Goal: Check status: Check status

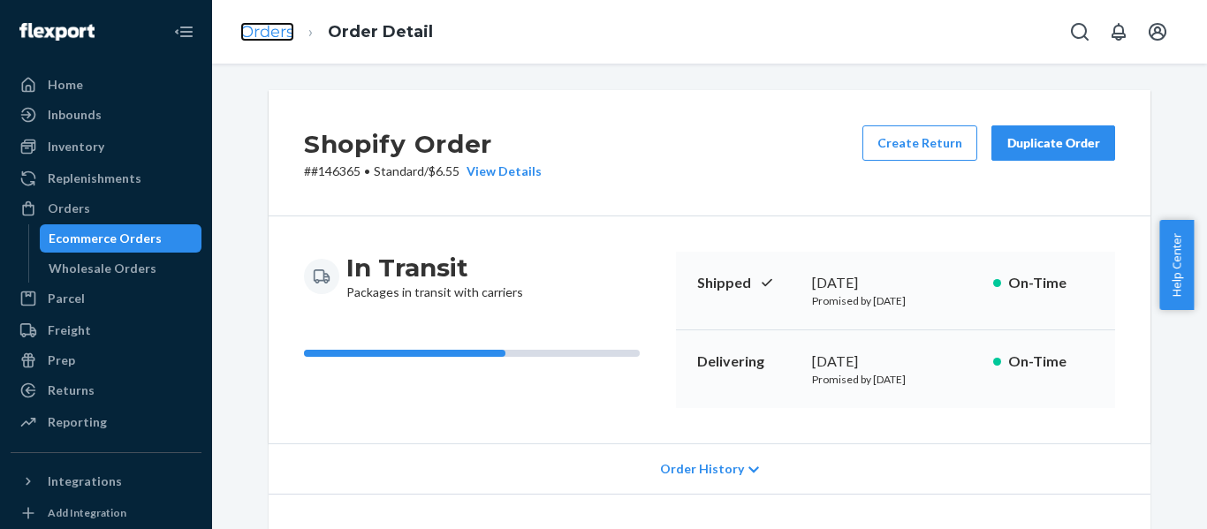
click at [285, 26] on link "Orders" at bounding box center [267, 31] width 54 height 19
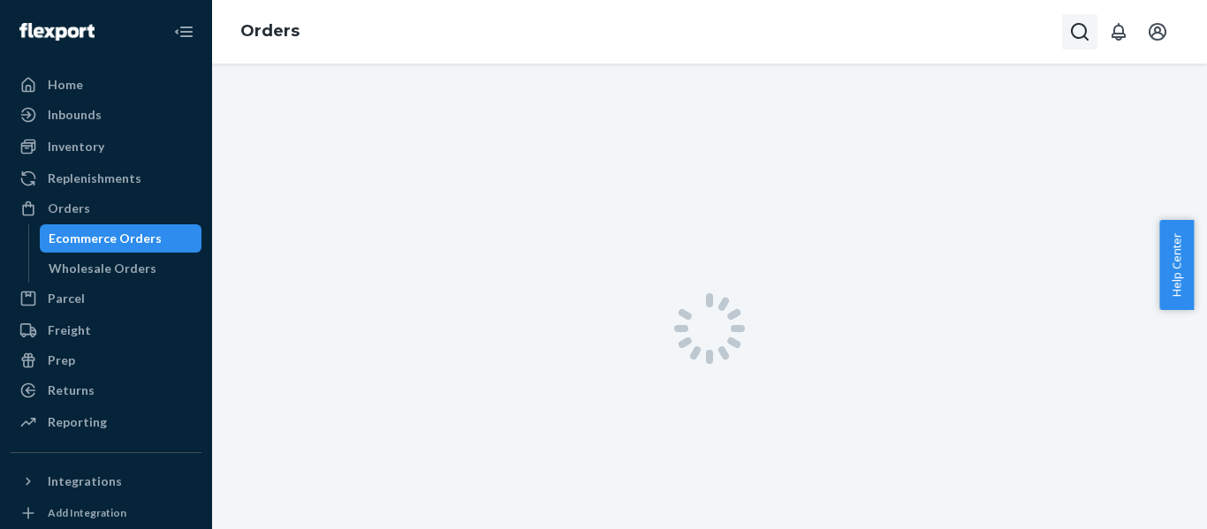
click at [1077, 33] on icon "Open Search Box" at bounding box center [1079, 31] width 21 height 21
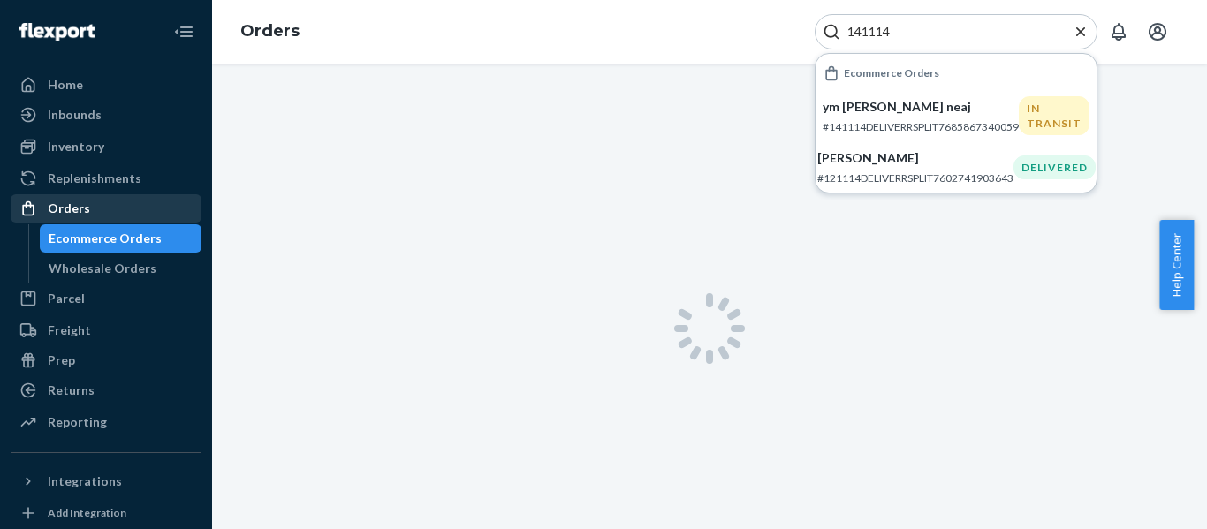
type input "141114"
click at [109, 202] on div "Orders" at bounding box center [105, 208] width 187 height 25
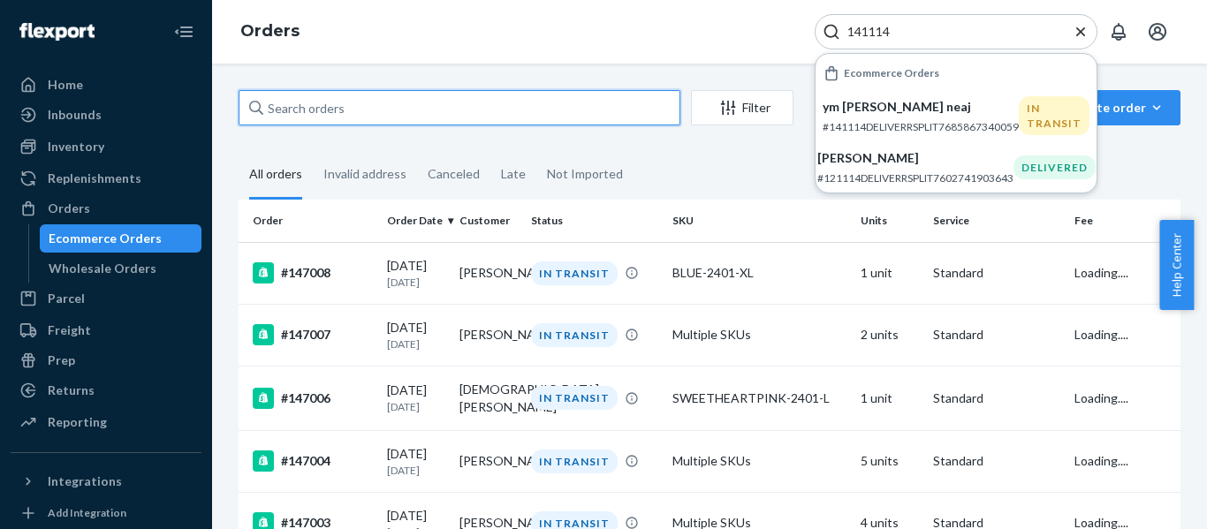
click at [355, 120] on input "text" at bounding box center [460, 107] width 442 height 35
paste input "141114"
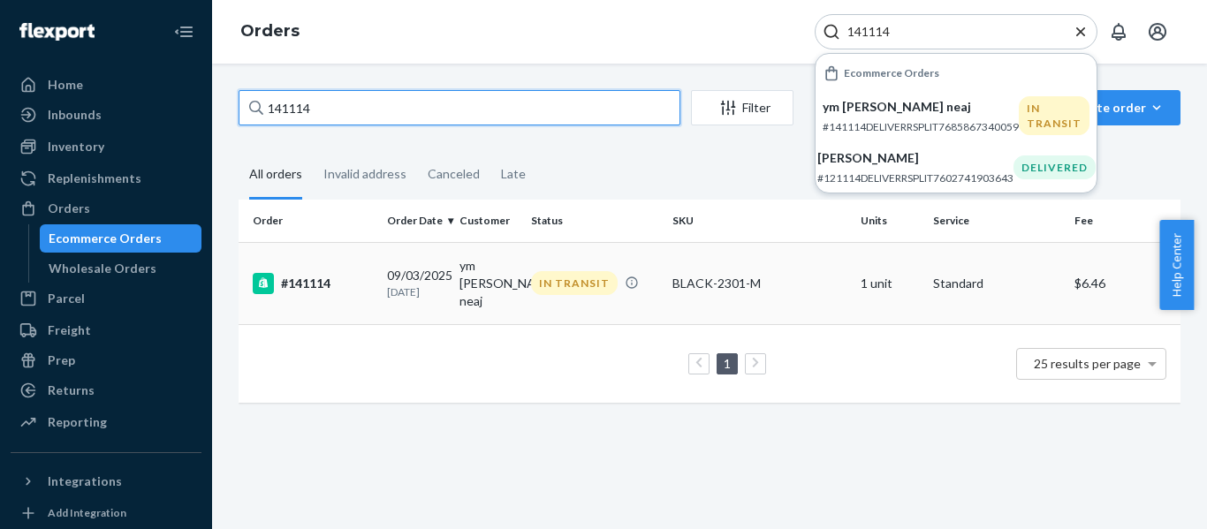
type input "141114"
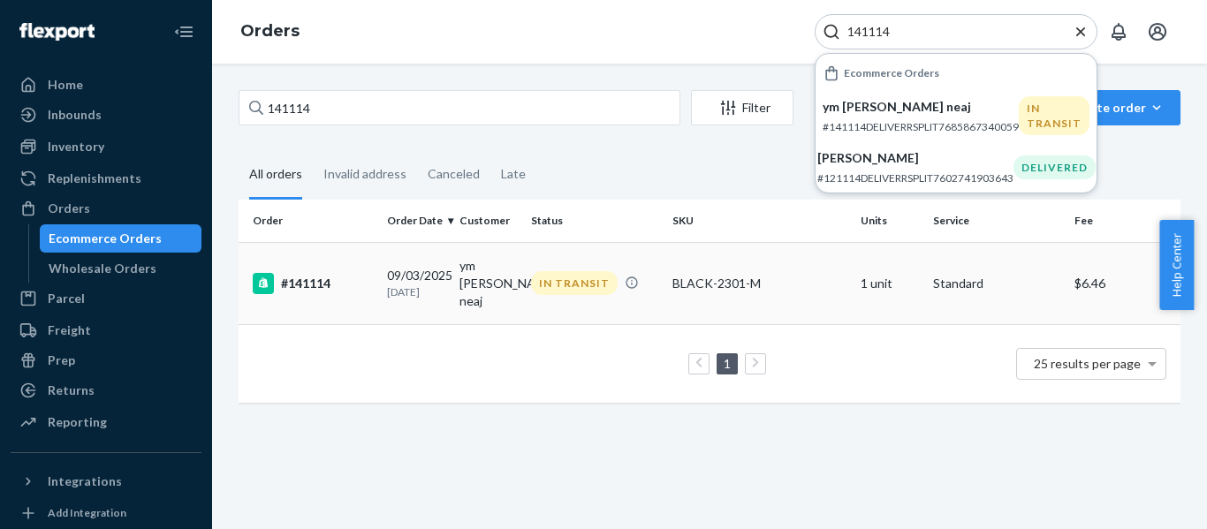
click at [312, 273] on div "#141114" at bounding box center [313, 283] width 120 height 21
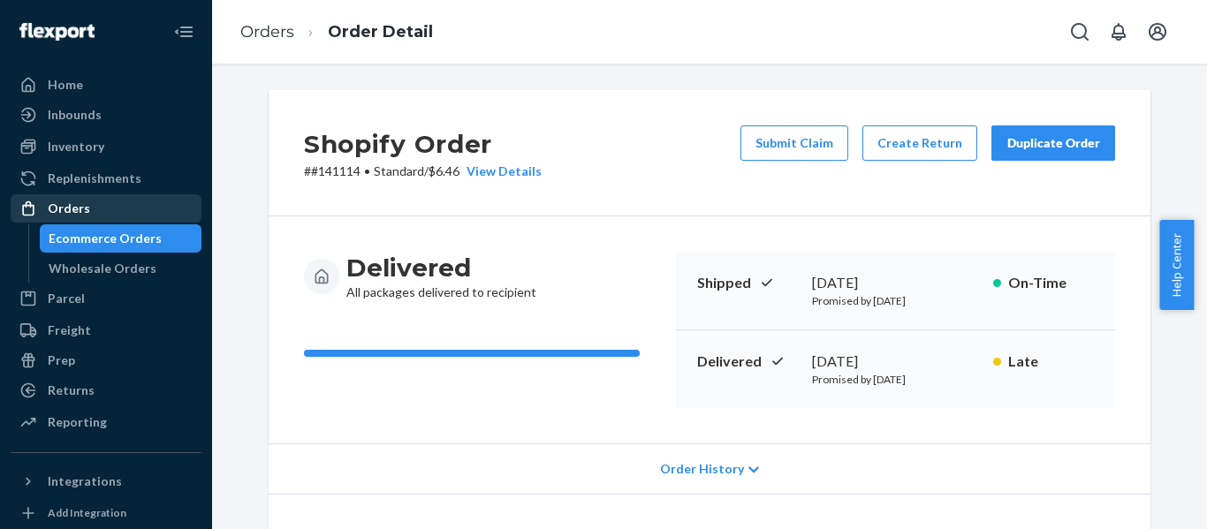
click at [128, 206] on div "Orders" at bounding box center [105, 208] width 187 height 25
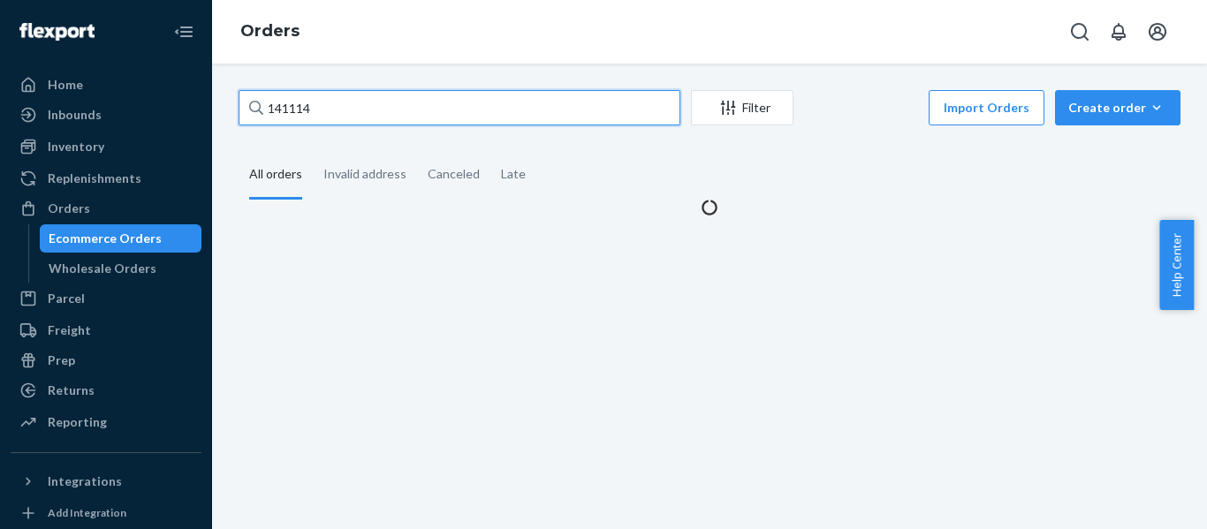
drag, startPoint x: 433, startPoint y: 109, endPoint x: 252, endPoint y: 108, distance: 181.1
click at [258, 108] on div "141114" at bounding box center [460, 107] width 442 height 35
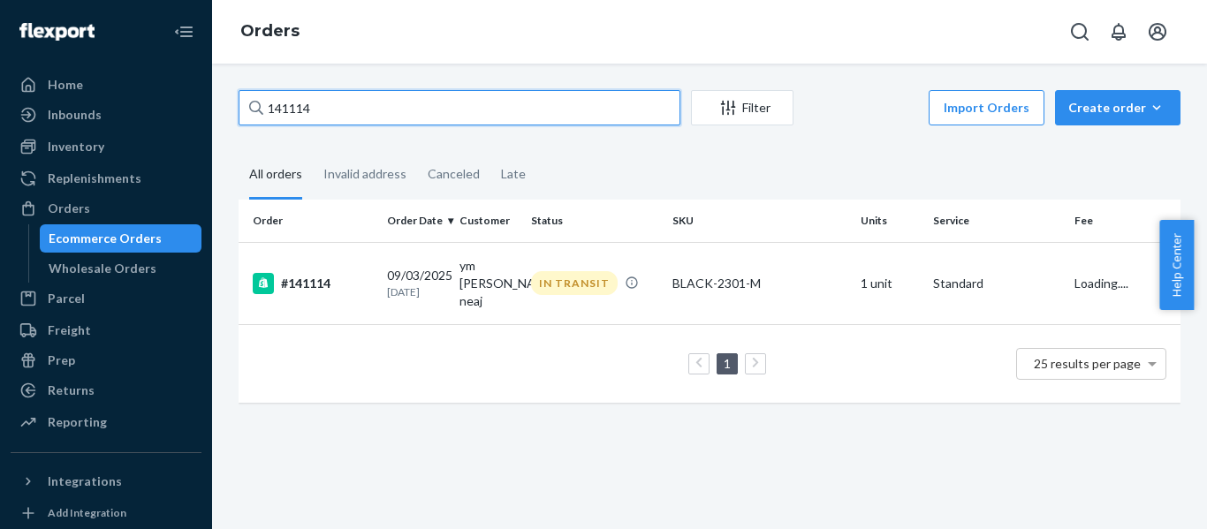
drag, startPoint x: 320, startPoint y: 108, endPoint x: 249, endPoint y: 102, distance: 70.9
click at [249, 102] on div "141114" at bounding box center [460, 107] width 442 height 35
drag, startPoint x: 353, startPoint y: 102, endPoint x: 278, endPoint y: 104, distance: 75.1
click at [278, 104] on input "141114" at bounding box center [460, 107] width 442 height 35
type input "1"
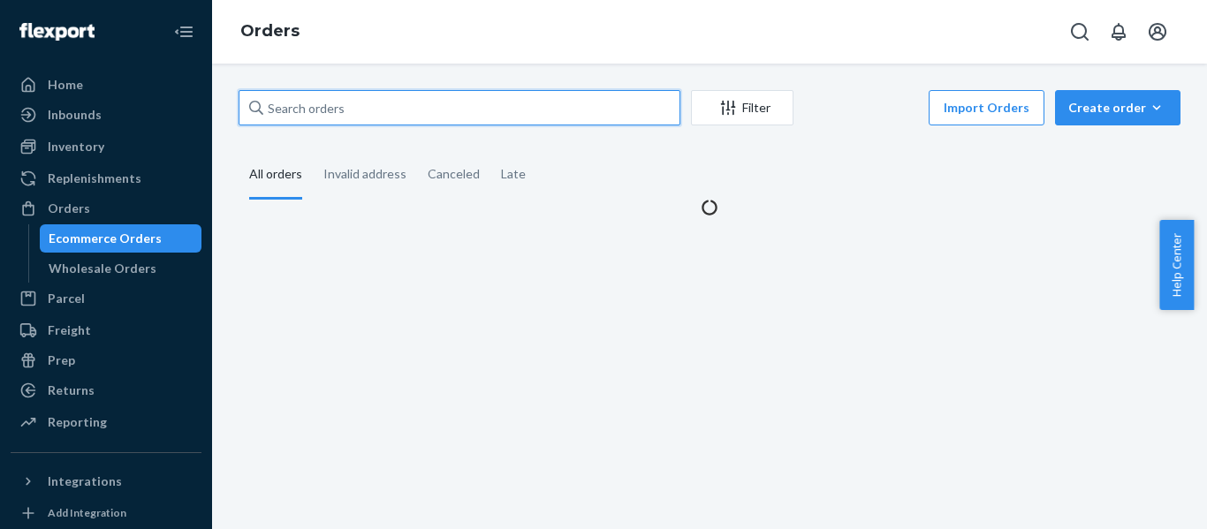
paste input "141114"
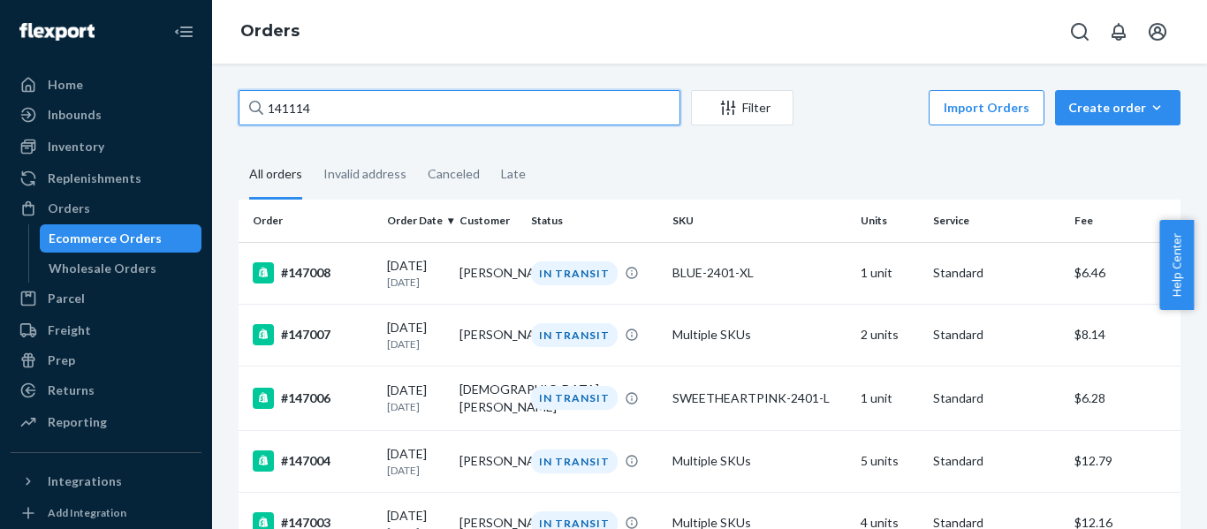
drag, startPoint x: 329, startPoint y: 112, endPoint x: 253, endPoint y: 99, distance: 77.1
click at [253, 99] on div "141114" at bounding box center [460, 107] width 442 height 35
paste input "#133369"
type input "#133369"
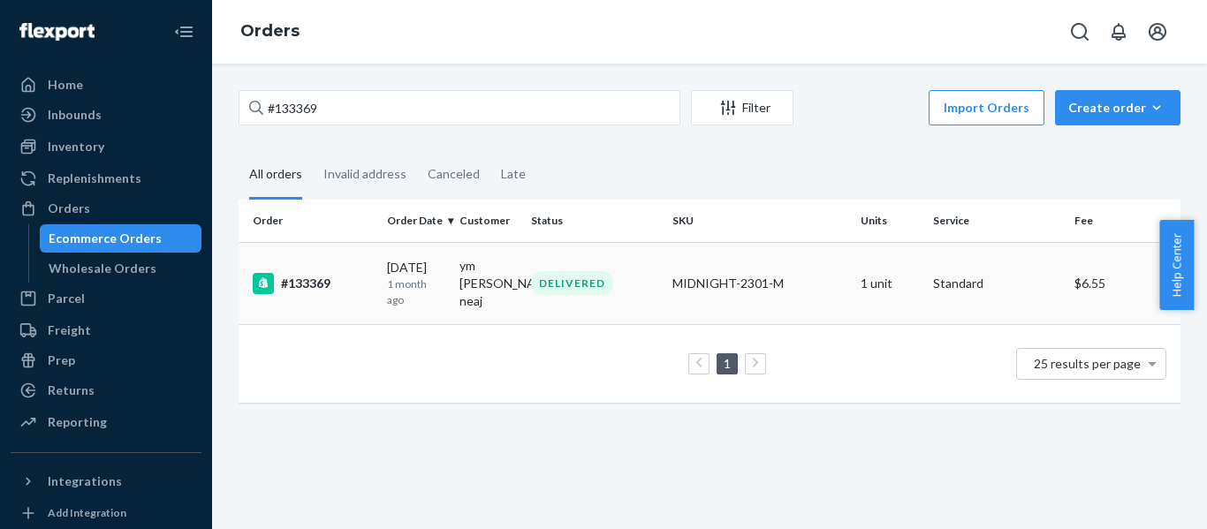
click at [315, 277] on div "#133369" at bounding box center [313, 283] width 120 height 21
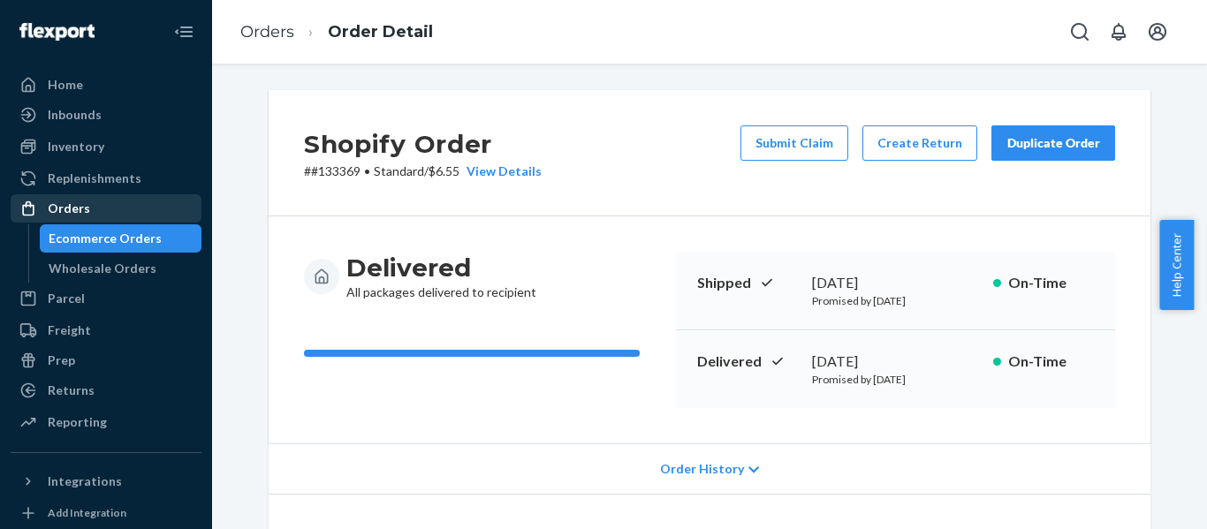
click at [86, 200] on div "Orders" at bounding box center [69, 209] width 42 height 18
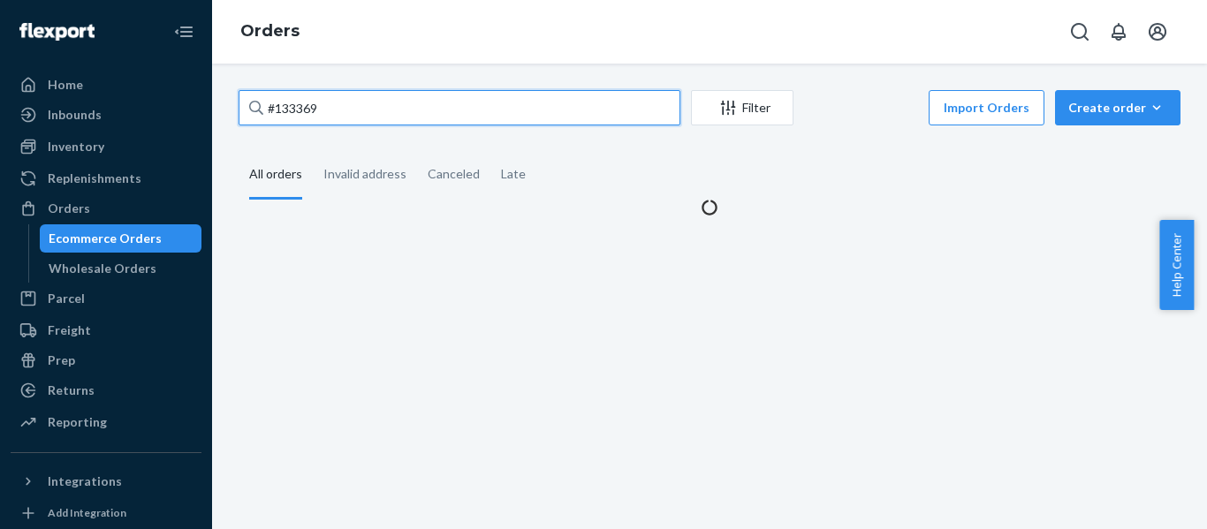
drag, startPoint x: 335, startPoint y: 113, endPoint x: 284, endPoint y: 110, distance: 51.4
click at [284, 110] on input "#133369" at bounding box center [460, 107] width 442 height 35
type input "#141114"
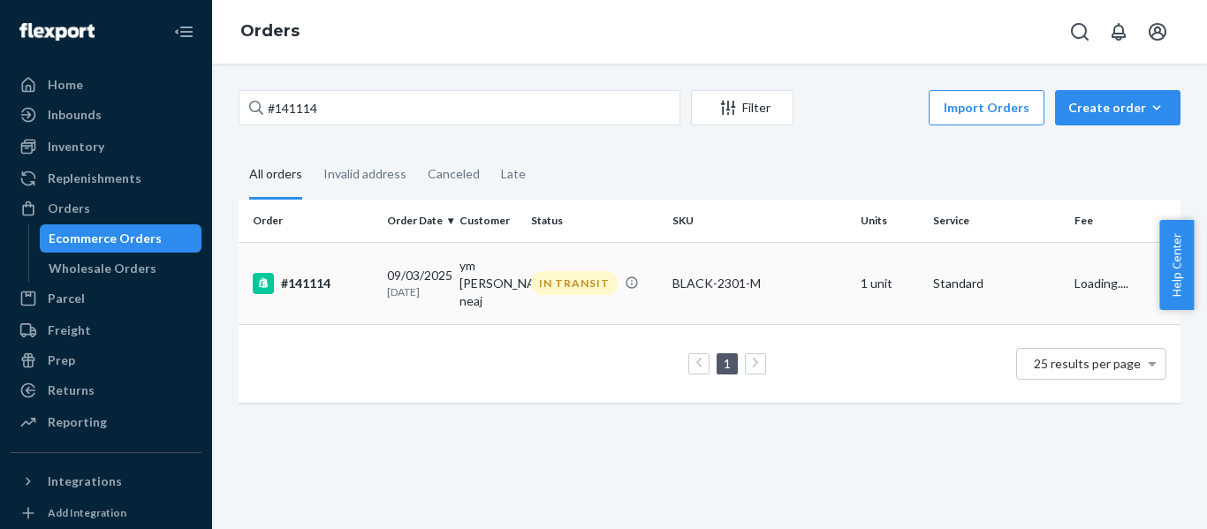
click at [316, 274] on div "#141114" at bounding box center [313, 283] width 120 height 21
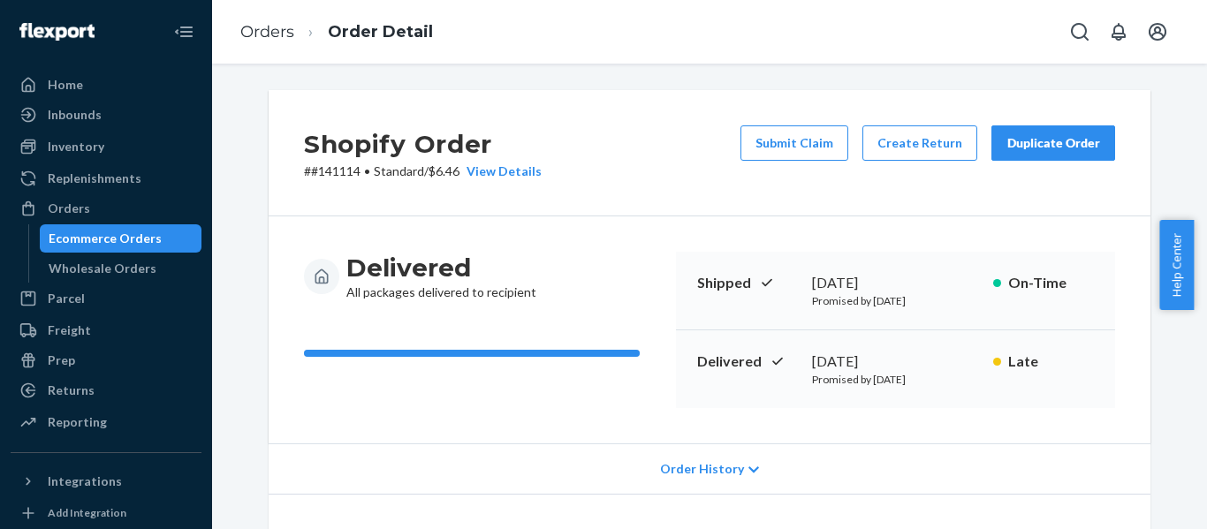
click at [693, 187] on div "Shopify Order # #141114 • Standard / $6.46 View Details Submit Claim Create Ret…" at bounding box center [710, 153] width 882 height 126
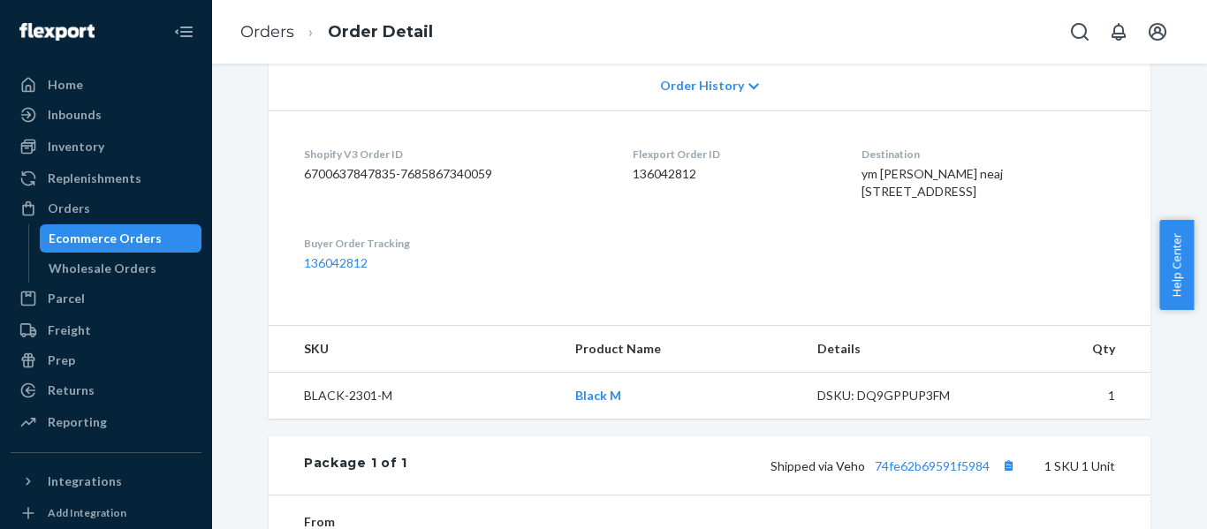
scroll to position [707, 0]
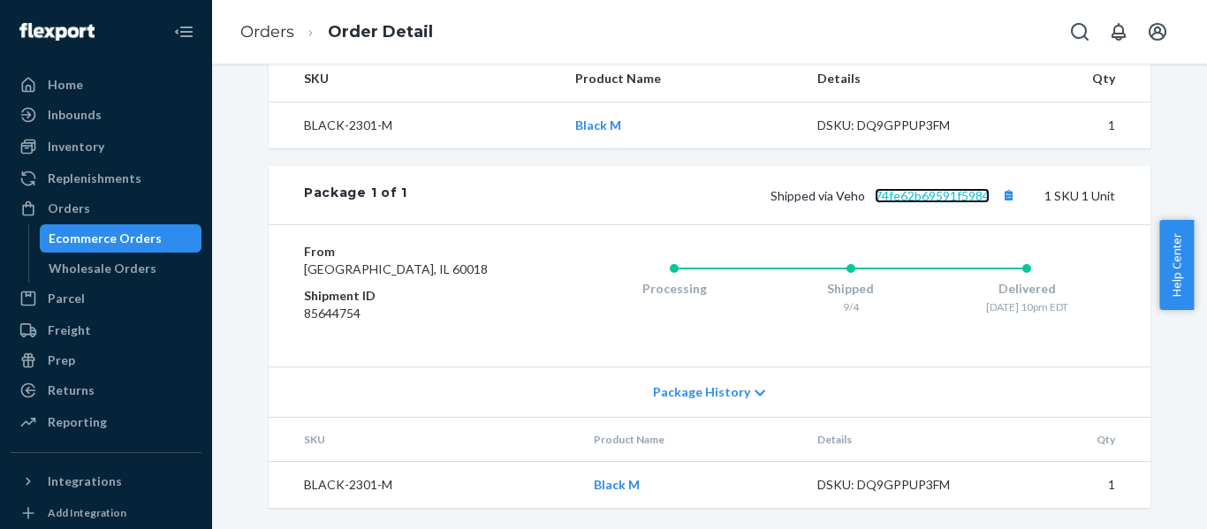
click at [913, 188] on link "74fe62b69591f5984" at bounding box center [932, 195] width 115 height 15
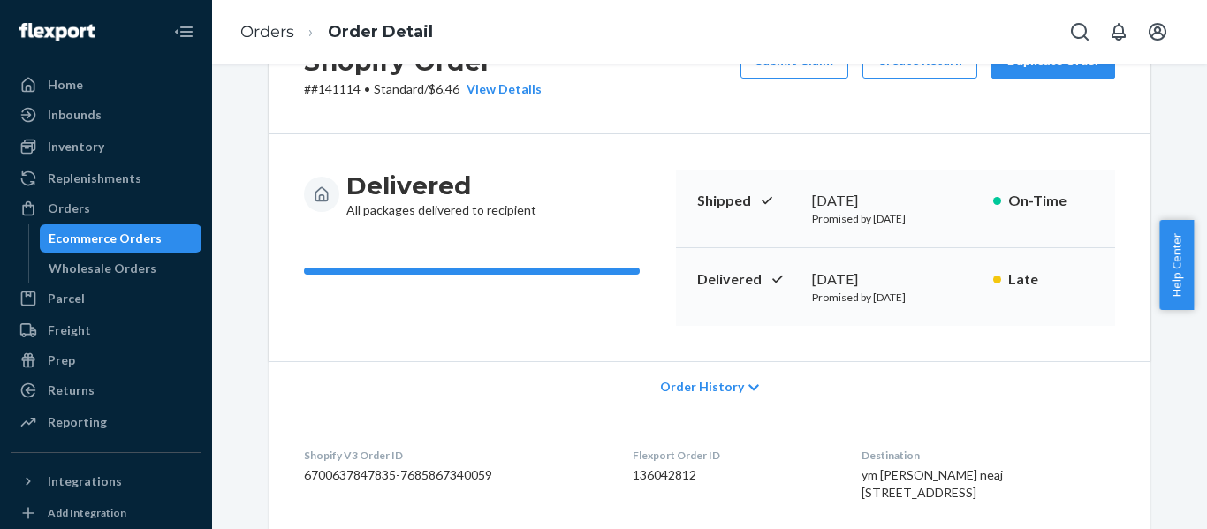
scroll to position [0, 0]
